Goal: Task Accomplishment & Management: Manage account settings

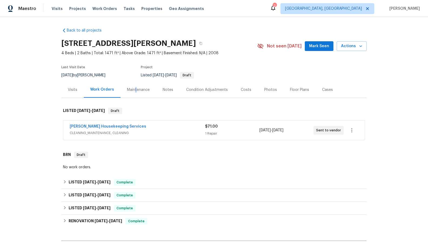
click at [133, 90] on div "Maintenance" at bounding box center [138, 89] width 23 height 5
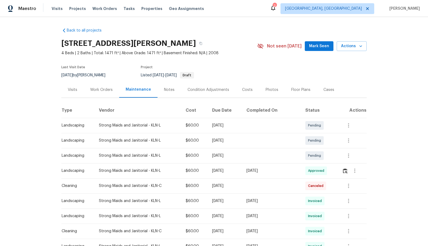
drag, startPoint x: 101, startPoint y: 89, endPoint x: 108, endPoint y: 91, distance: 7.3
click at [102, 89] on div "Work Orders" at bounding box center [101, 89] width 22 height 5
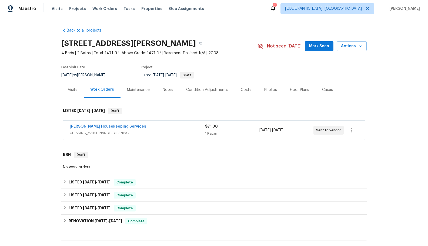
click at [88, 134] on span "CLEANING_MAINTENANCE, CLEANING" at bounding box center [137, 132] width 135 height 5
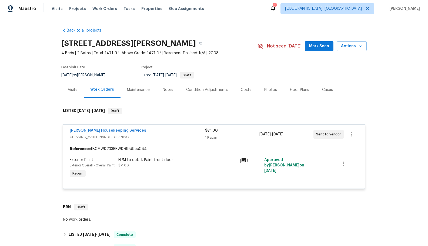
click at [130, 91] on div "Maintenance" at bounding box center [138, 89] width 23 height 5
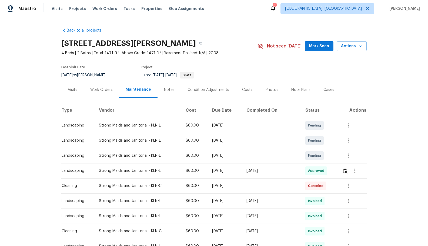
click at [204, 93] on div "Condition Adjustments" at bounding box center [208, 90] width 55 height 16
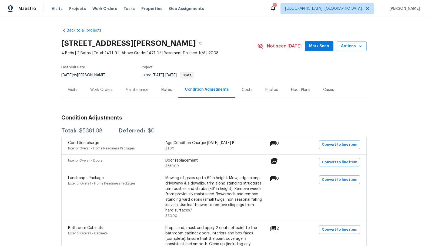
click at [130, 92] on div "Maintenance" at bounding box center [137, 89] width 23 height 5
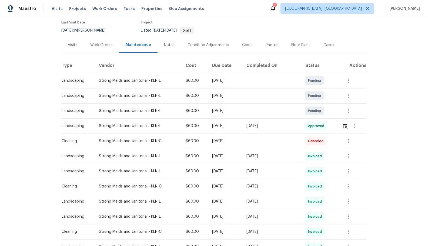
scroll to position [54, 0]
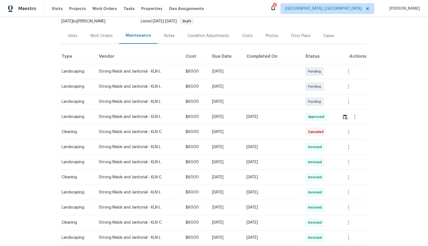
click at [167, 37] on div "Notes" at bounding box center [169, 35] width 11 height 5
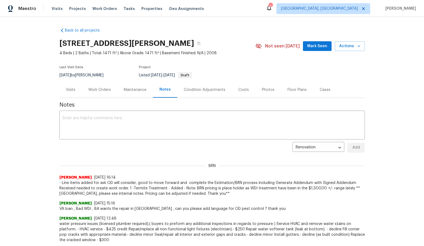
click at [194, 91] on div "Condition Adjustments" at bounding box center [205, 89] width 42 height 5
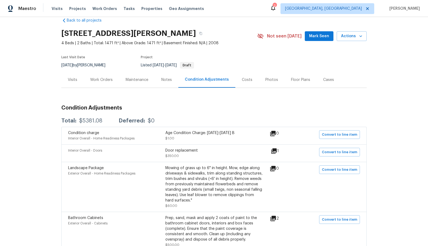
scroll to position [10, 0]
drag, startPoint x: 132, startPoint y: 84, endPoint x: 139, endPoint y: 89, distance: 7.9
click at [133, 85] on div "Maintenance" at bounding box center [137, 80] width 36 height 16
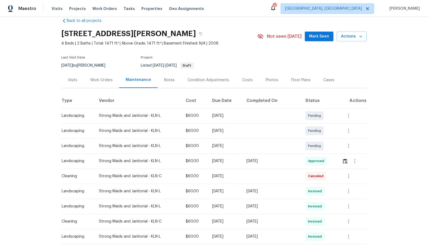
click at [134, 115] on div "Strong Maids and Janitorial - KLN-L" at bounding box center [138, 115] width 78 height 5
click at [345, 112] on button "button" at bounding box center [348, 115] width 13 height 13
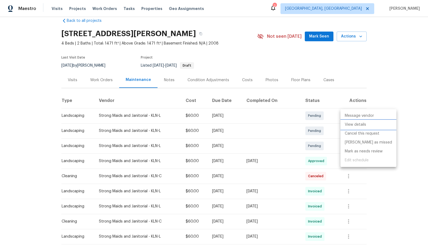
click at [347, 124] on li "View details" at bounding box center [368, 124] width 56 height 9
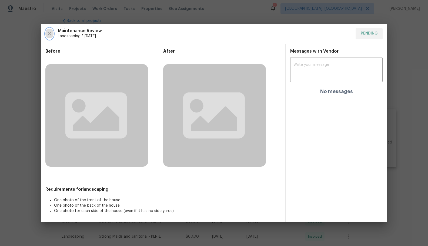
click at [49, 31] on icon "button" at bounding box center [49, 34] width 6 height 6
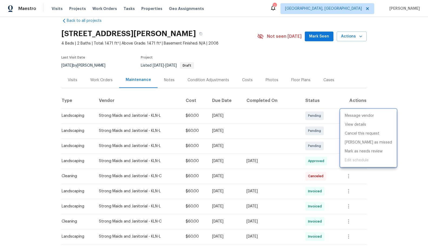
click at [296, 163] on div at bounding box center [214, 123] width 428 height 246
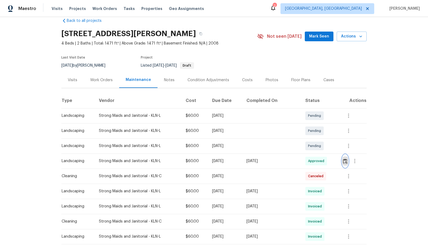
click at [343, 161] on img "button" at bounding box center [345, 161] width 5 height 5
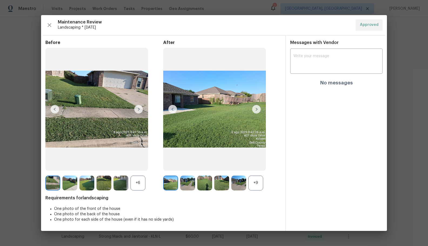
click at [141, 112] on img at bounding box center [138, 109] width 9 height 9
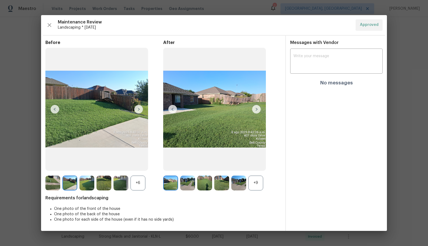
click at [173, 113] on img at bounding box center [172, 109] width 9 height 9
click at [54, 109] on img at bounding box center [55, 109] width 9 height 9
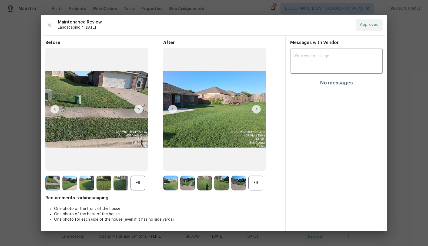
click at [135, 110] on img at bounding box center [138, 109] width 9 height 9
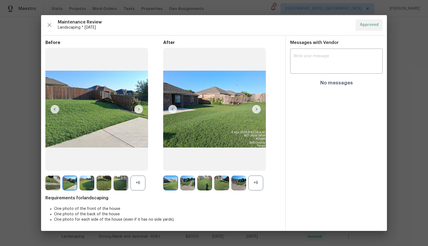
click at [136, 110] on img at bounding box center [138, 109] width 9 height 9
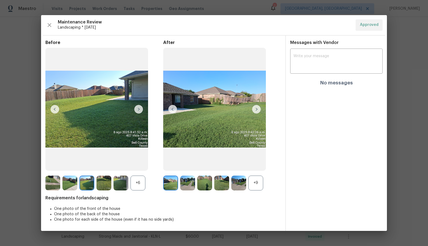
click at [191, 182] on img at bounding box center [187, 183] width 15 height 15
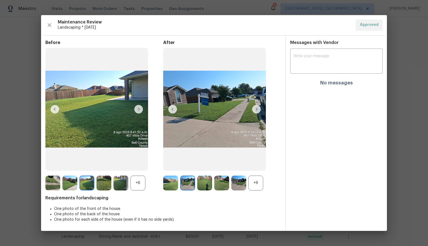
click at [206, 182] on img at bounding box center [204, 183] width 15 height 15
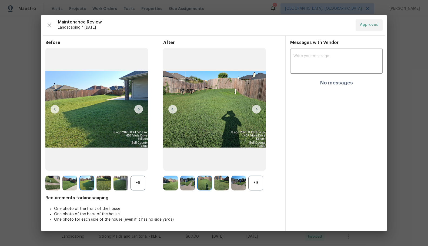
click at [222, 184] on img at bounding box center [221, 183] width 15 height 15
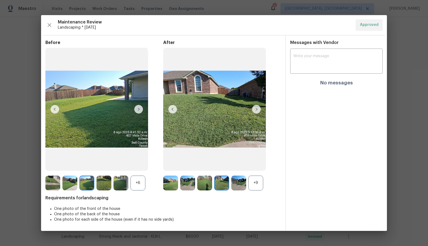
click at [245, 181] on img at bounding box center [238, 183] width 15 height 15
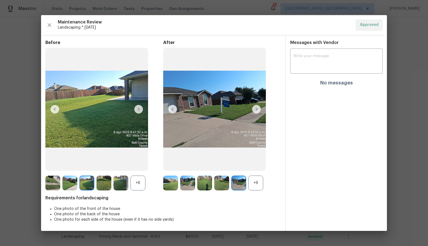
click at [258, 109] on img at bounding box center [256, 109] width 9 height 9
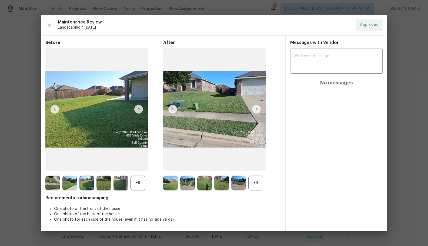
click at [258, 109] on img at bounding box center [256, 109] width 9 height 9
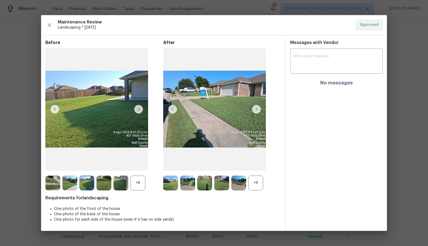
click at [243, 183] on img at bounding box center [238, 183] width 15 height 15
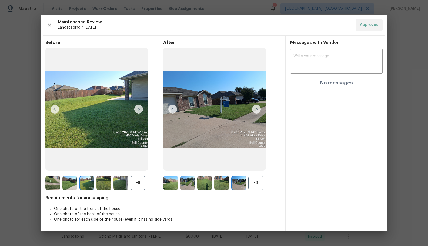
click at [224, 183] on img at bounding box center [221, 183] width 15 height 15
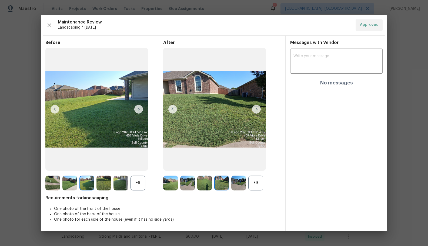
click at [224, 183] on img at bounding box center [221, 183] width 15 height 15
drag, startPoint x: 224, startPoint y: 183, endPoint x: 262, endPoint y: 182, distance: 38.4
click at [238, 180] on div "+9" at bounding box center [222, 183] width 118 height 15
drag, startPoint x: 262, startPoint y: 183, endPoint x: 257, endPoint y: 184, distance: 5.3
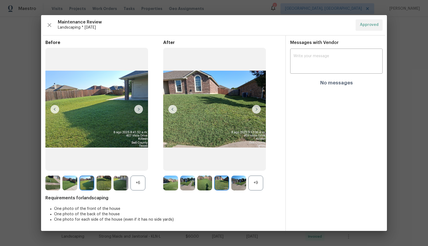
click at [257, 184] on div "+9" at bounding box center [255, 183] width 15 height 15
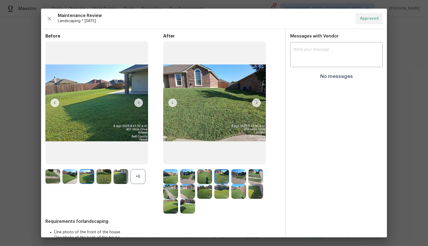
click at [256, 183] on img at bounding box center [255, 176] width 15 height 15
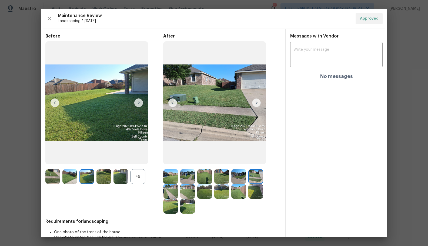
click at [253, 180] on img at bounding box center [255, 176] width 15 height 15
click at [169, 176] on img at bounding box center [170, 176] width 15 height 15
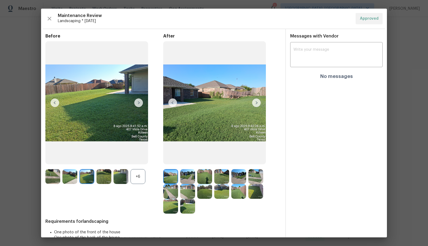
click at [184, 179] on img at bounding box center [187, 176] width 15 height 15
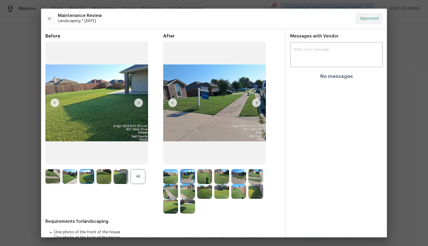
click at [253, 101] on img at bounding box center [256, 103] width 9 height 9
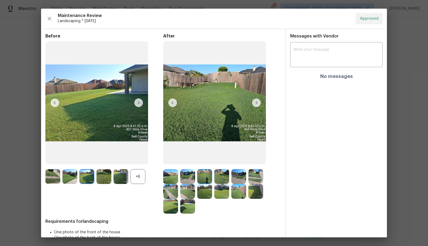
click at [253, 101] on img at bounding box center [256, 103] width 9 height 9
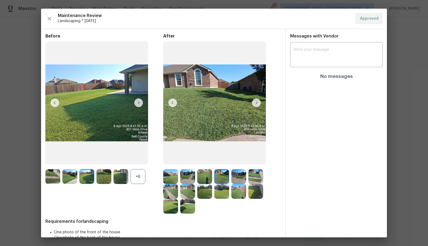
click at [253, 101] on img at bounding box center [256, 103] width 9 height 9
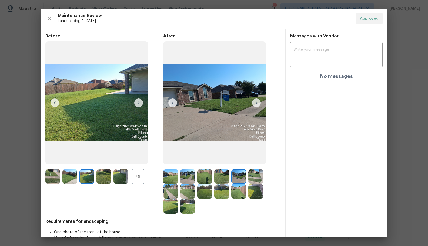
click at [253, 101] on img at bounding box center [256, 103] width 9 height 9
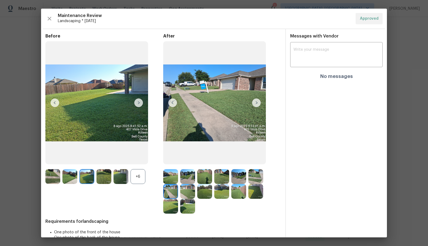
click at [258, 104] on img at bounding box center [256, 103] width 9 height 9
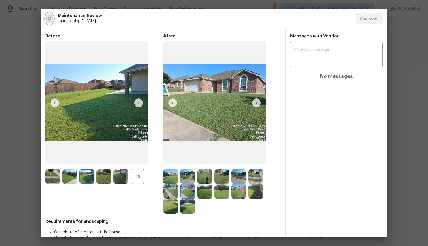
click at [46, 17] on icon "button" at bounding box center [49, 18] width 6 height 6
